Goal: Task Accomplishment & Management: Manage account settings

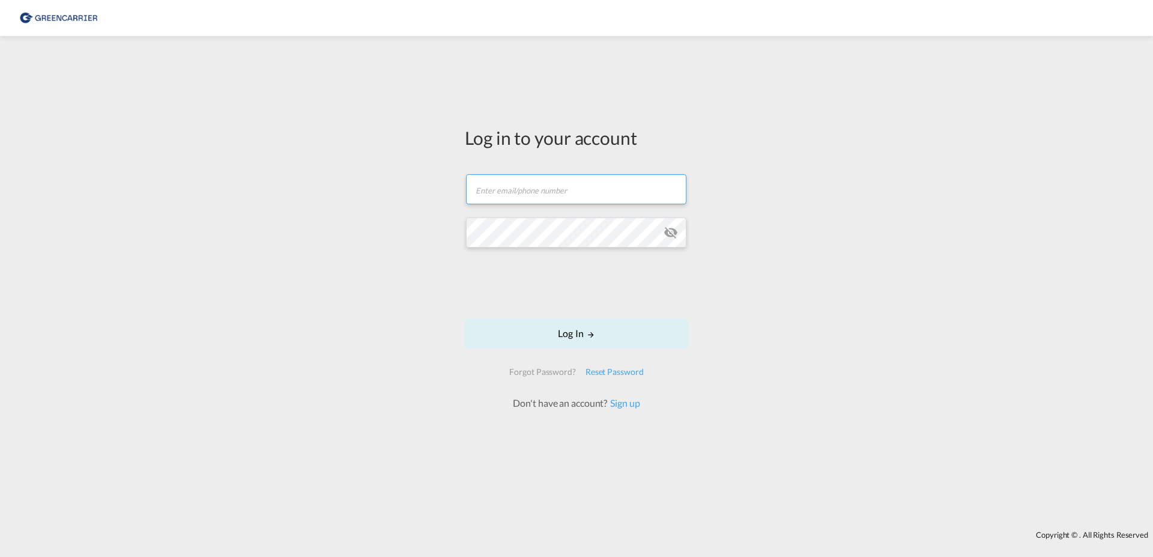
click at [554, 186] on input "text" at bounding box center [576, 189] width 220 height 30
type input "[PERSON_NAME][EMAIL_ADDRESS][PERSON_NAME][DOMAIN_NAME]"
click at [627, 375] on div "Reset Password" at bounding box center [615, 372] width 68 height 22
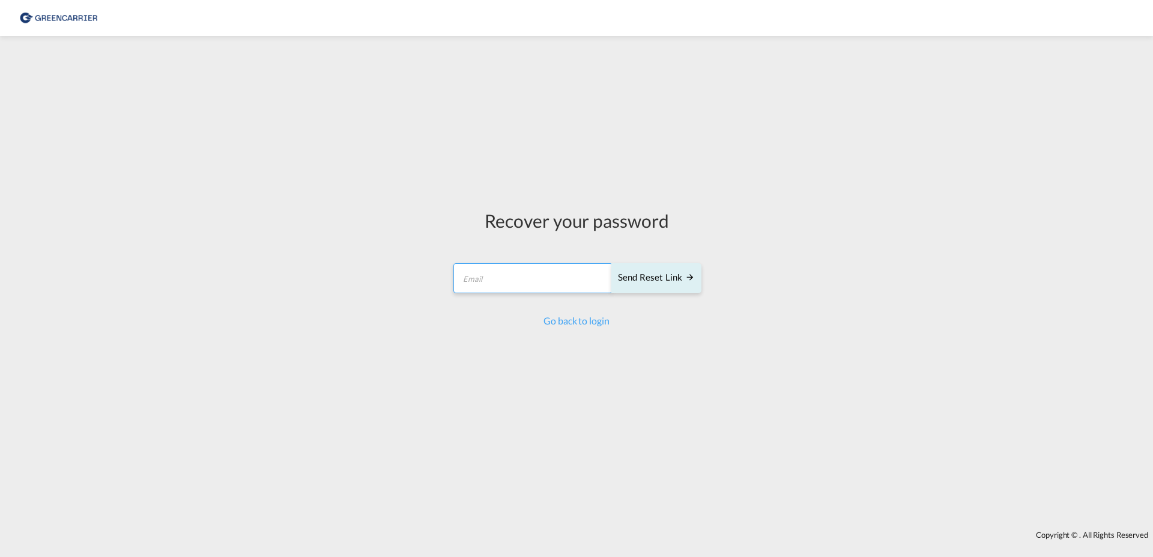
click at [521, 289] on input "email" at bounding box center [532, 278] width 159 height 30
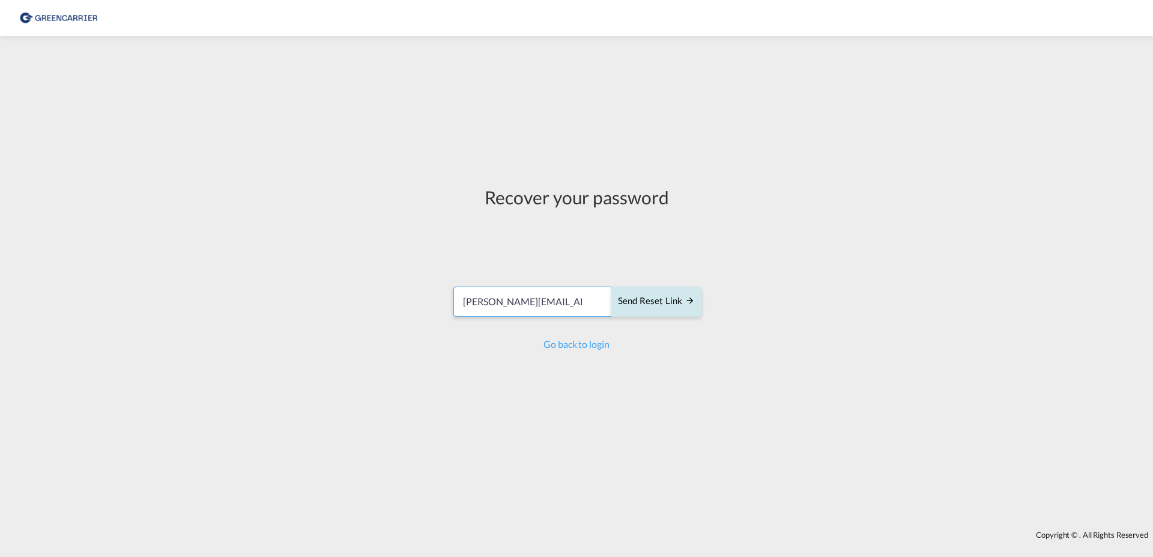
type input "[PERSON_NAME][EMAIL_ADDRESS][PERSON_NAME][DOMAIN_NAME]"
click at [654, 304] on div "Send reset link" at bounding box center [656, 301] width 77 height 14
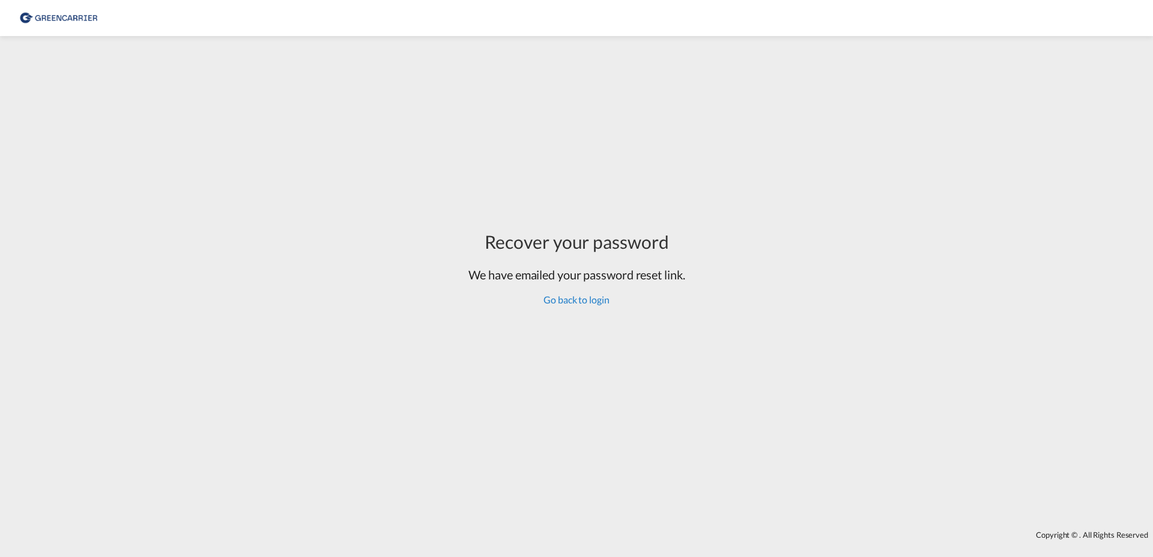
click at [582, 297] on link "Go back to login" at bounding box center [576, 299] width 65 height 11
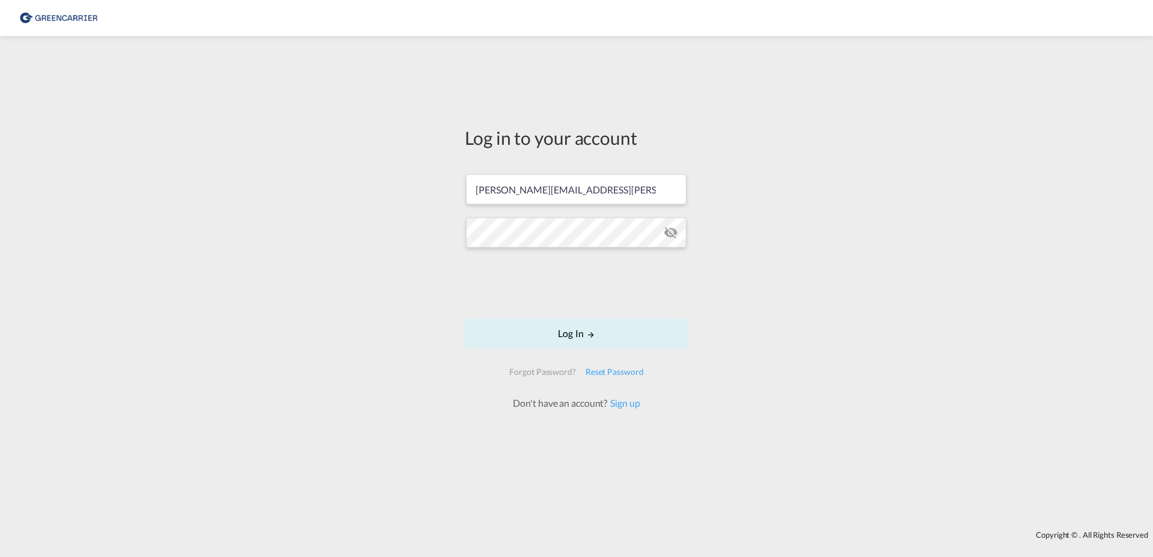
click at [668, 256] on form "magdalena.kolendowicz@intropa.de Log In Forgot Password? Reset Password Don't h…" at bounding box center [576, 285] width 223 height 247
click at [670, 229] on md-icon "icon-eye-off" at bounding box center [671, 232] width 14 height 14
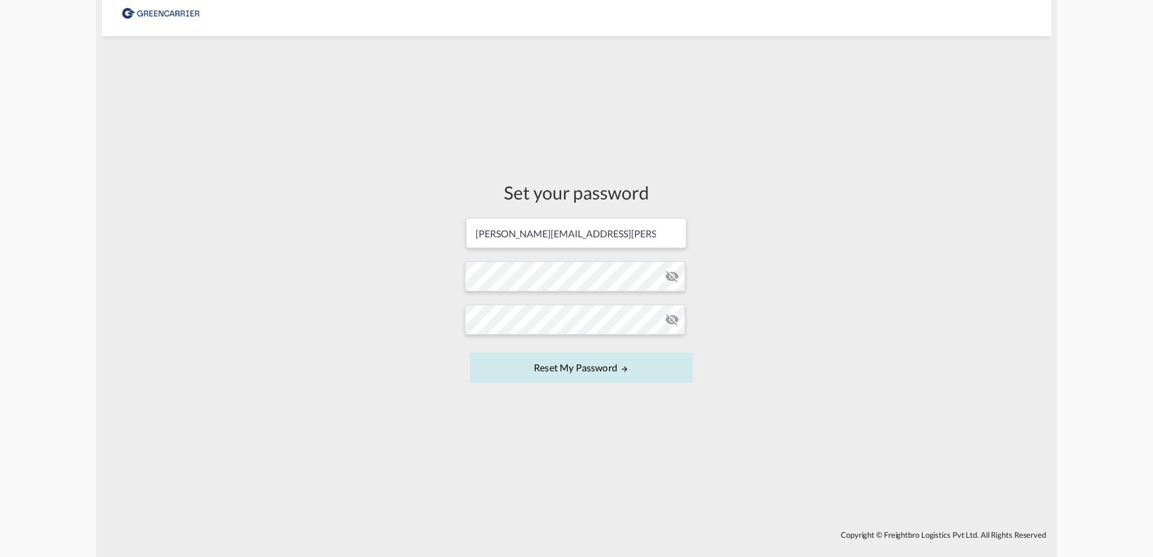
click at [617, 367] on button "Reset my password" at bounding box center [581, 368] width 223 height 30
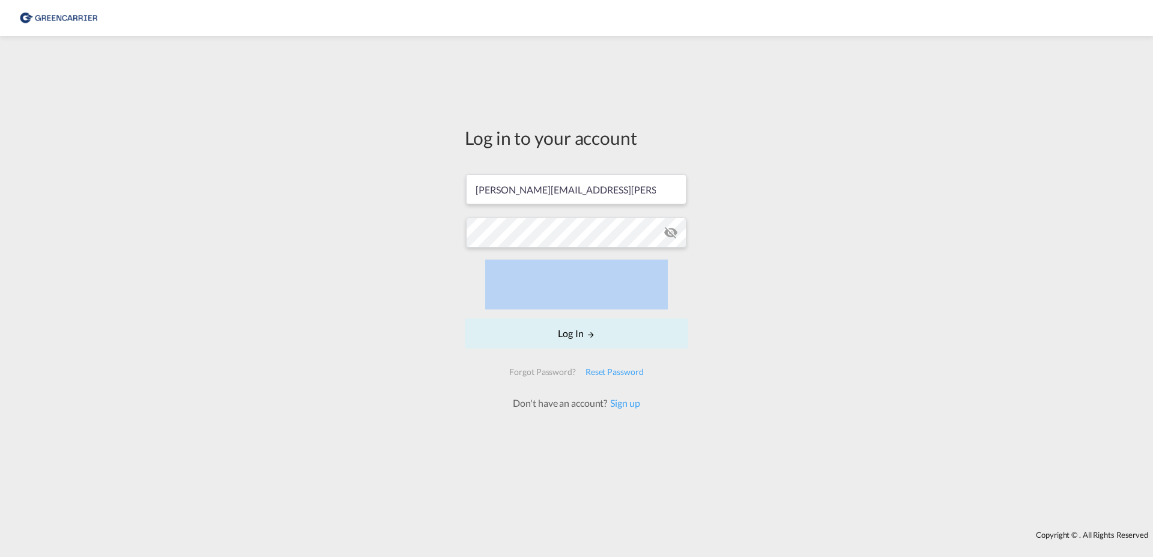
drag, startPoint x: 590, startPoint y: 256, endPoint x: 423, endPoint y: 235, distance: 168.2
click at [423, 235] on div "Log in to your account magdalena.kolendowicz@intropa.de Log In Forgot Password?…" at bounding box center [576, 283] width 1153 height 482
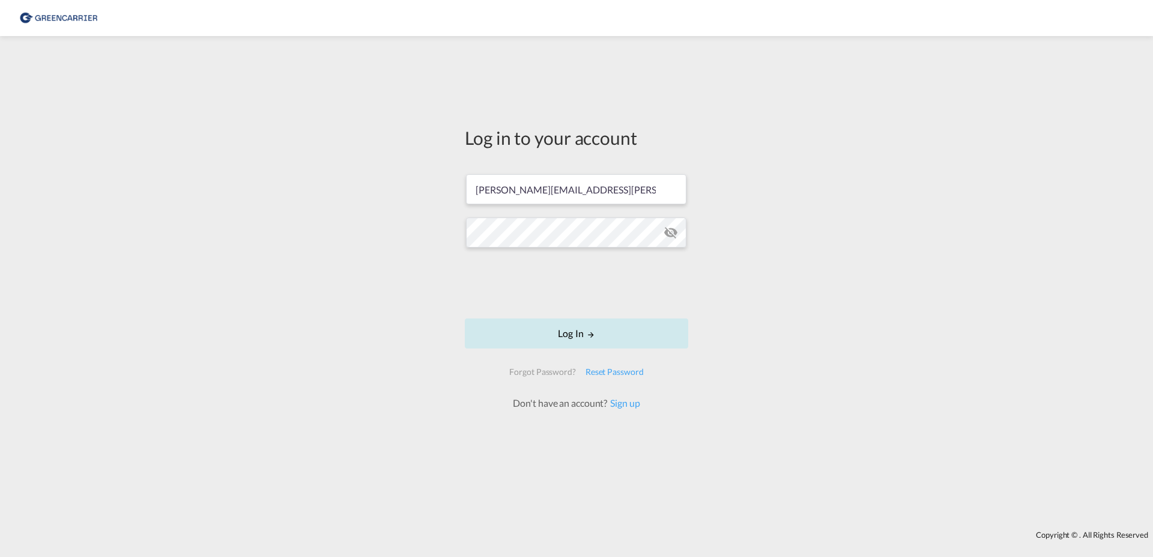
click at [565, 332] on button "Log In" at bounding box center [576, 333] width 223 height 30
click at [580, 335] on button "Log In" at bounding box center [576, 333] width 223 height 30
click at [574, 332] on button "Log In" at bounding box center [576, 333] width 223 height 30
